Goal: Information Seeking & Learning: Learn about a topic

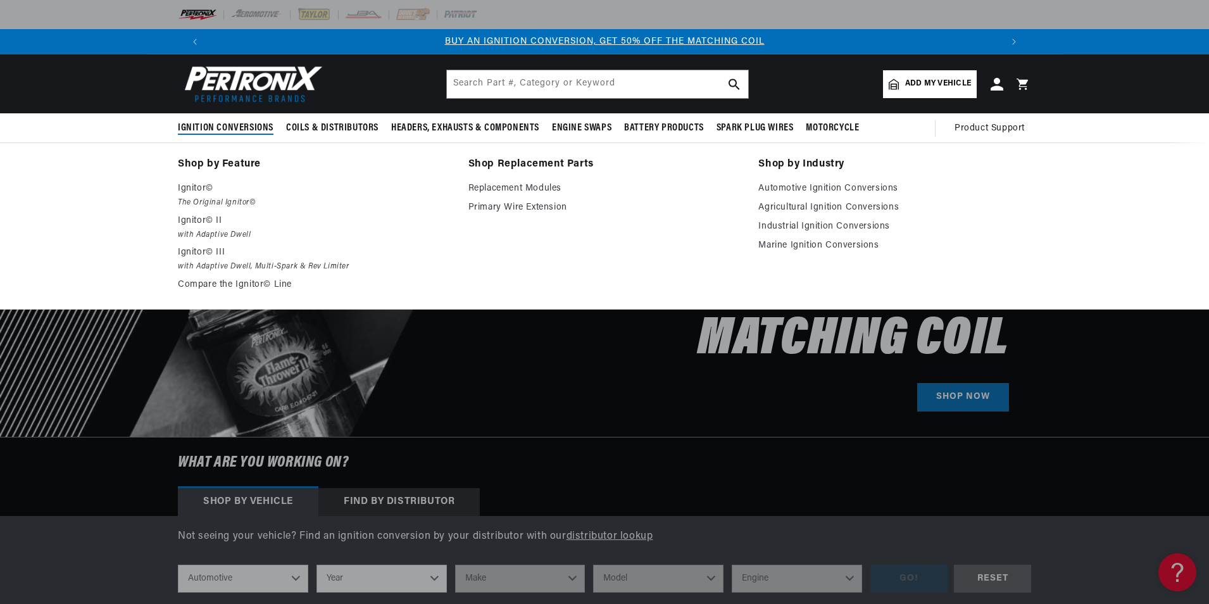
click at [232, 119] on summary "Ignition Conversions" at bounding box center [229, 128] width 102 height 30
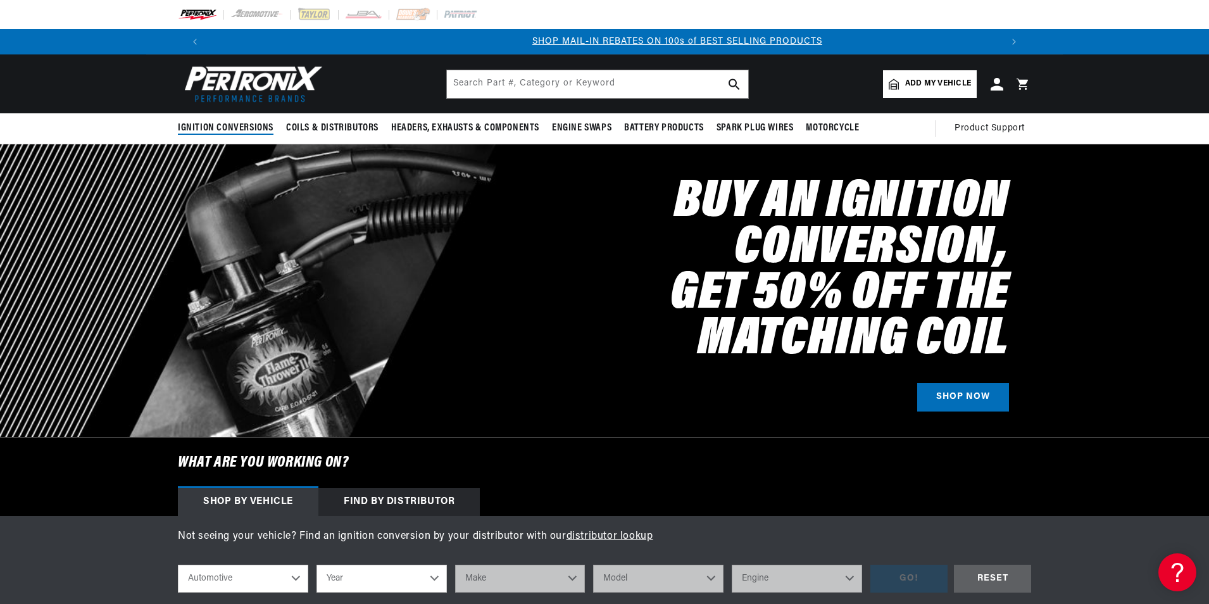
scroll to position [0, 790]
click at [238, 124] on span "Ignition Conversions" at bounding box center [226, 127] width 96 height 13
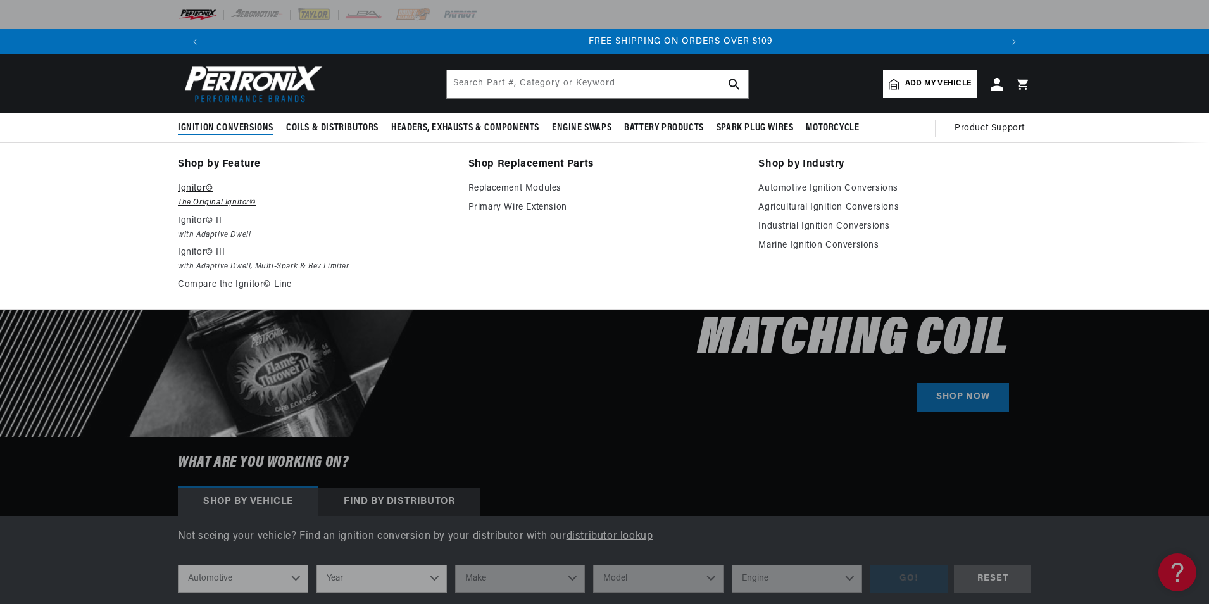
scroll to position [0, 1581]
click at [206, 189] on p "Ignitor©" at bounding box center [314, 188] width 273 height 15
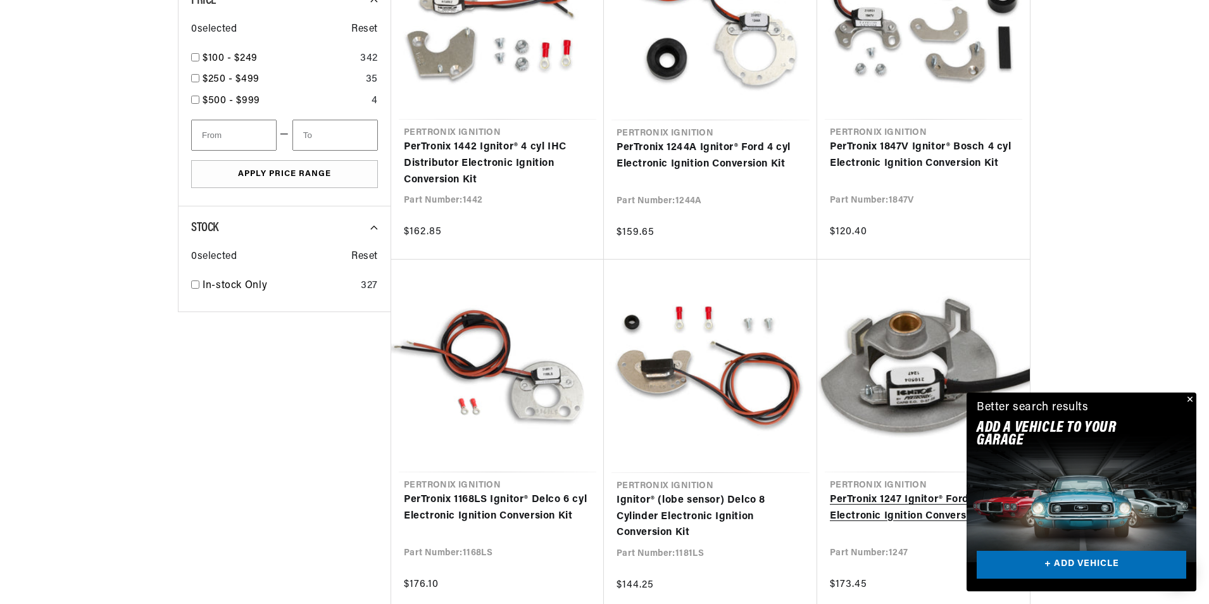
scroll to position [886, 0]
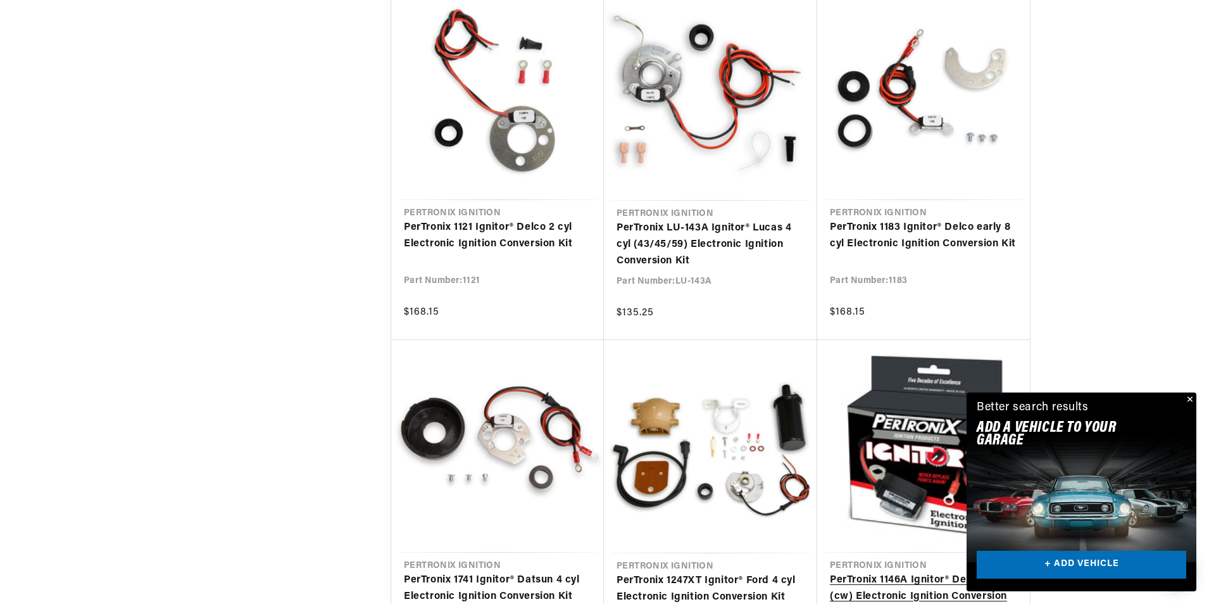
scroll to position [2531, 0]
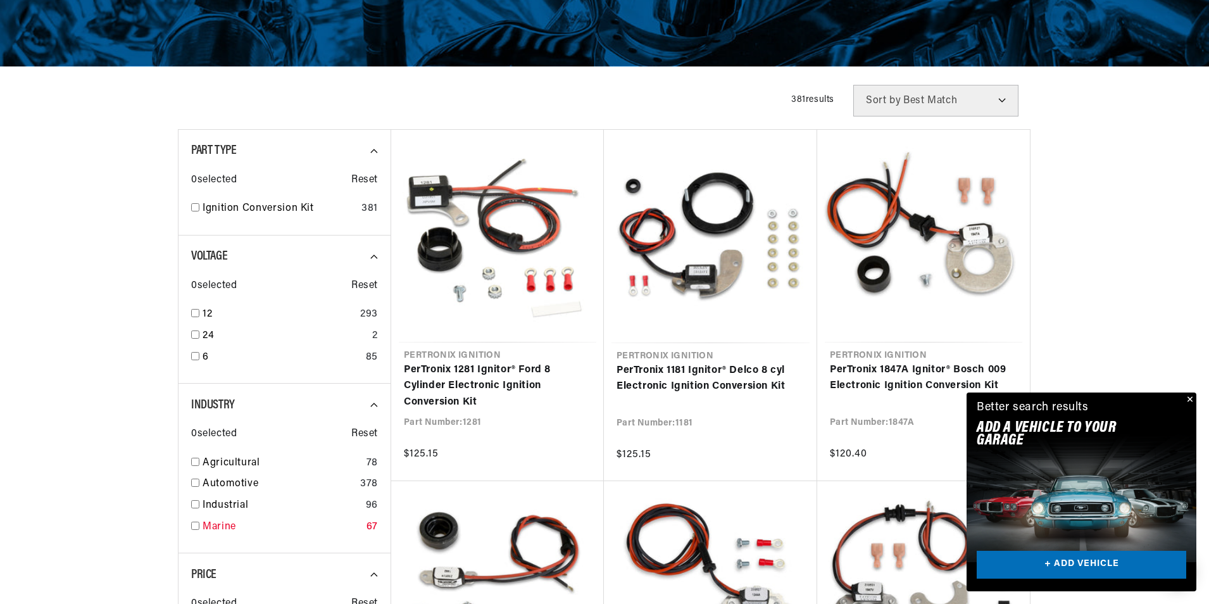
click at [196, 527] on input "checkbox" at bounding box center [195, 525] width 8 height 8
checkbox input "true"
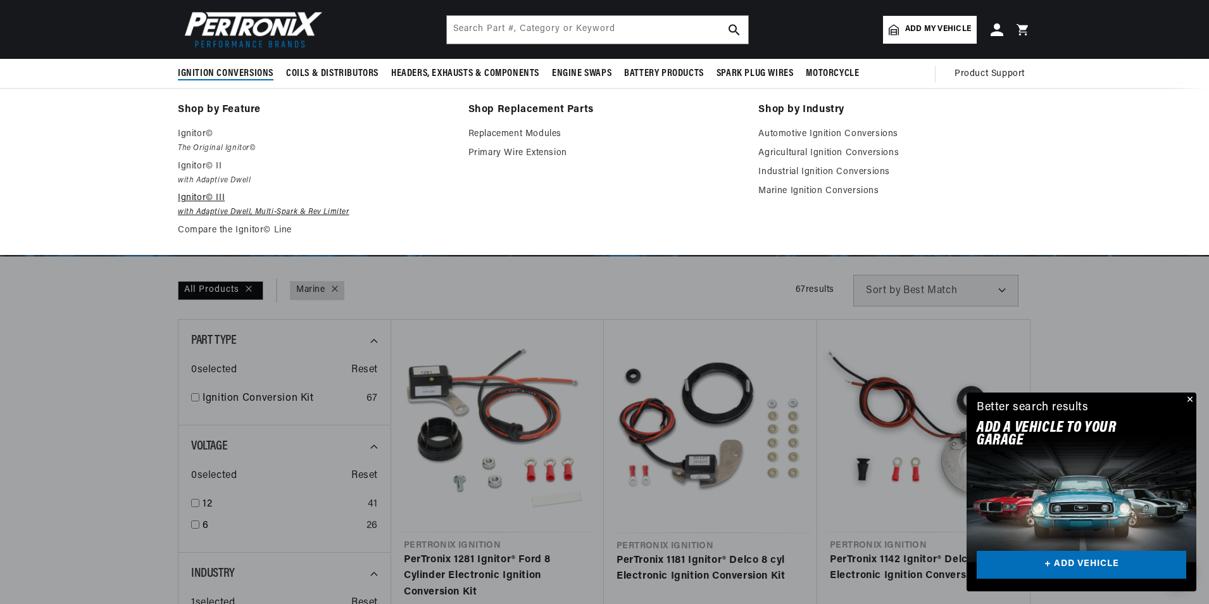
click at [259, 211] on em "with Adaptive Dwell, Multi-Spark & Rev Limiter" at bounding box center [314, 212] width 273 height 13
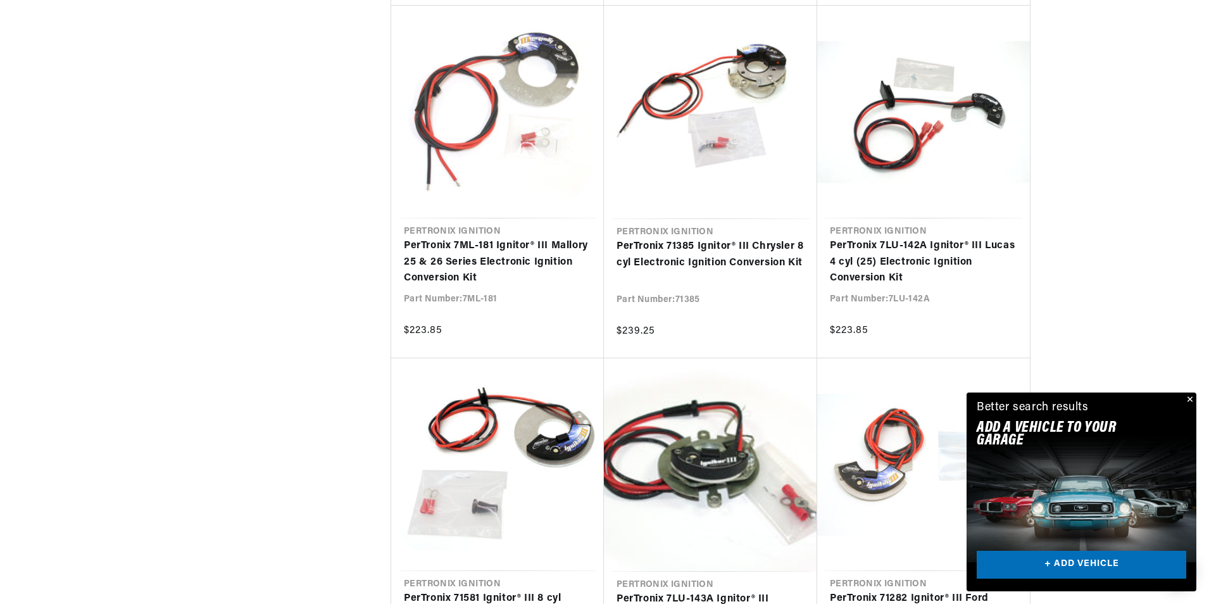
scroll to position [1139, 0]
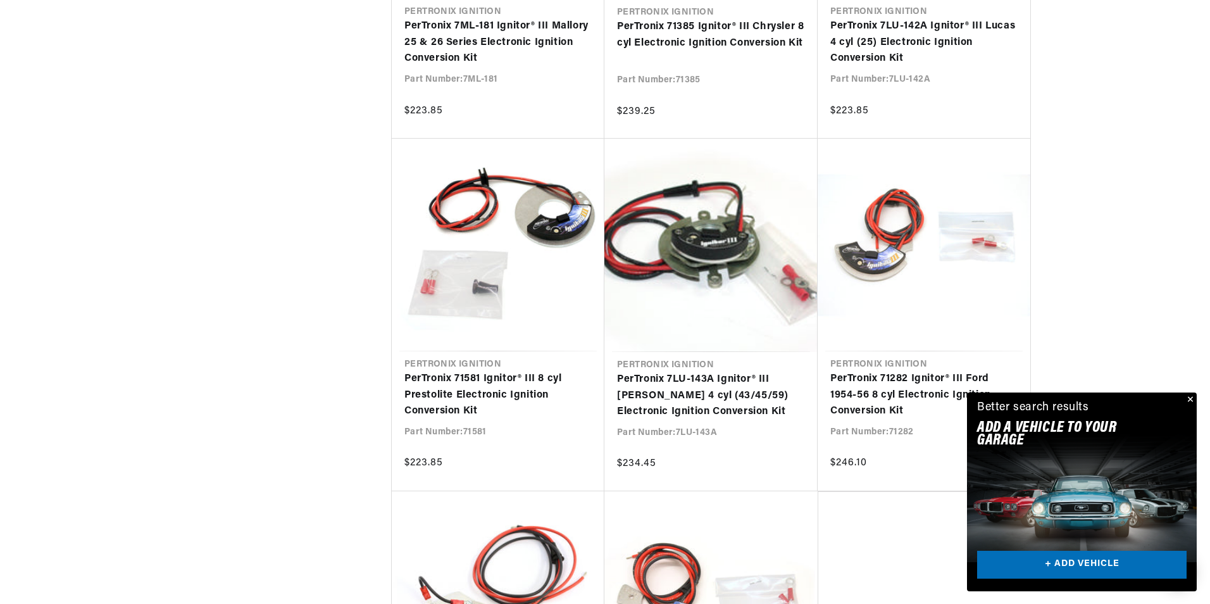
scroll to position [1329, 0]
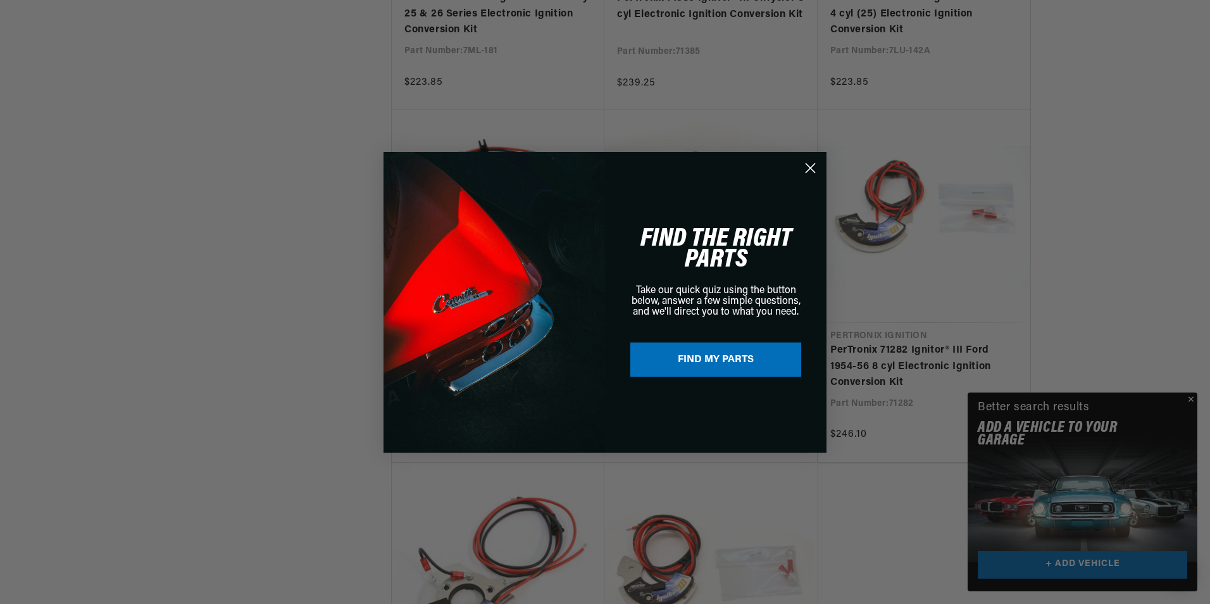
click at [819, 164] on circle "Close dialog" at bounding box center [810, 167] width 21 height 21
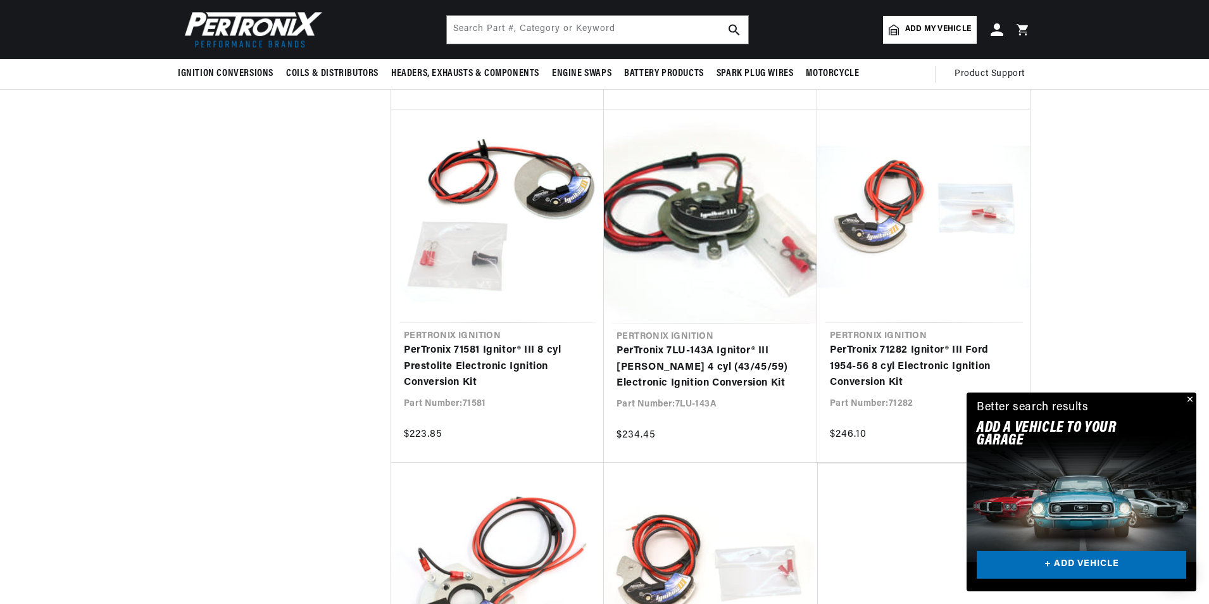
scroll to position [0, 790]
